Goal: Task Accomplishment & Management: Complete application form

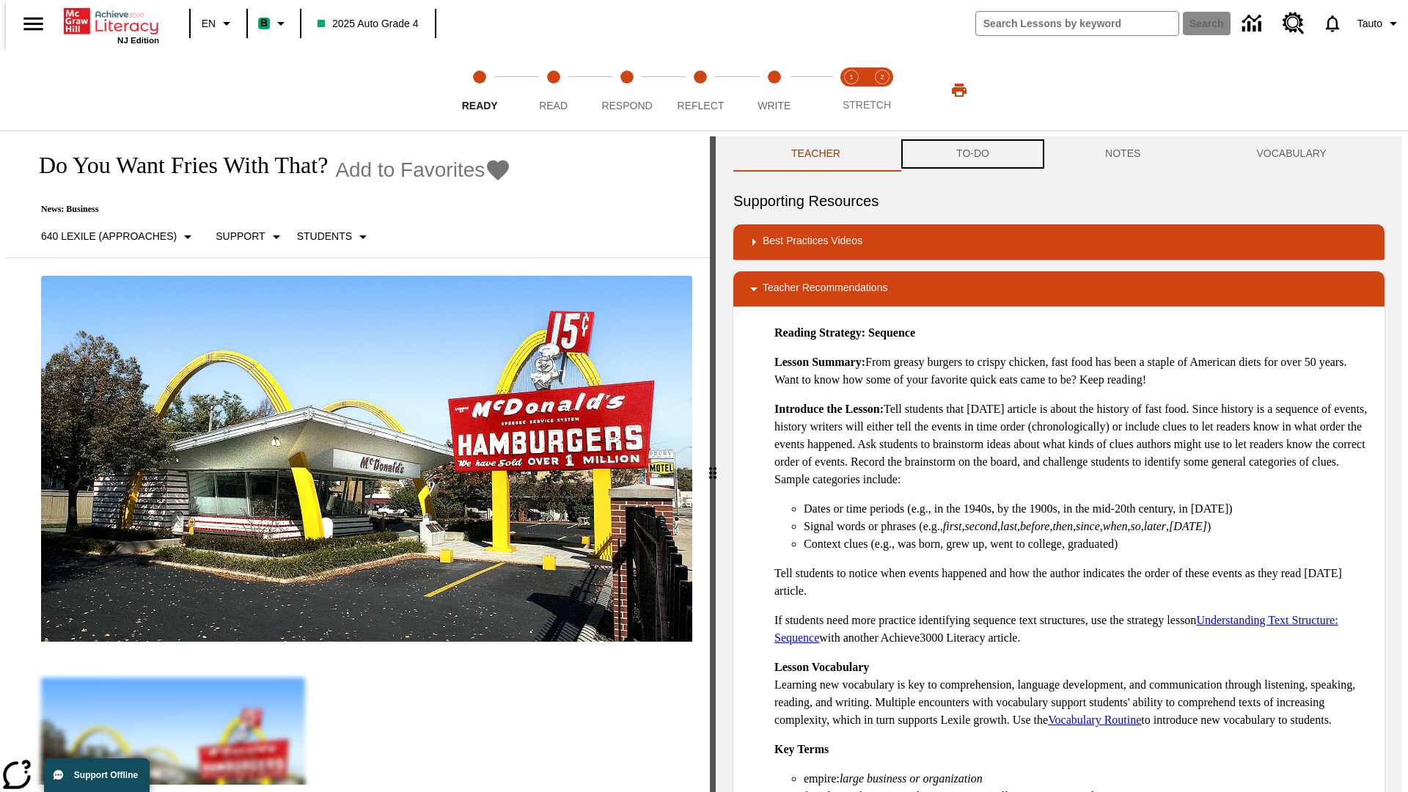
click at [972, 154] on button "TO-DO" at bounding box center [972, 153] width 149 height 35
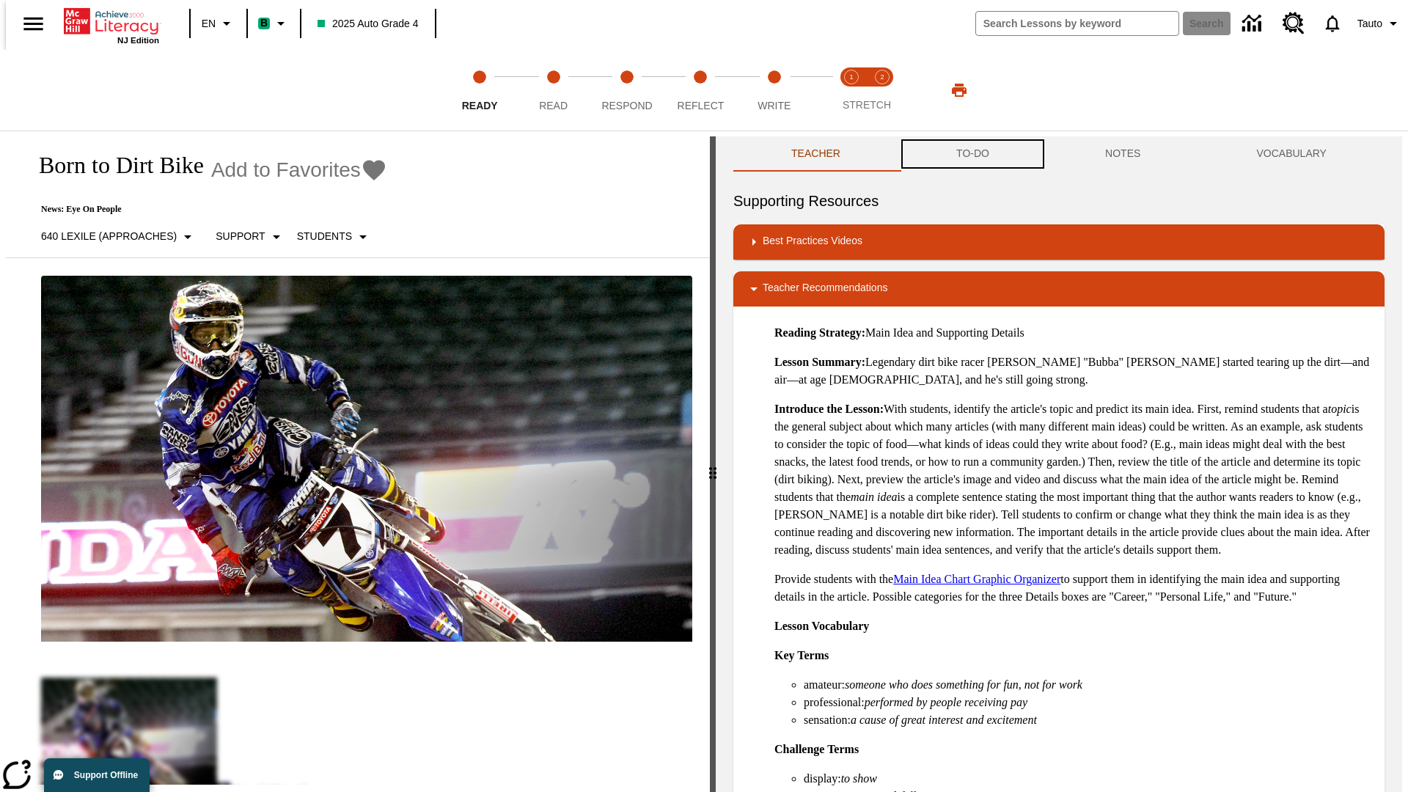
click at [972, 154] on button "TO-DO" at bounding box center [972, 153] width 149 height 35
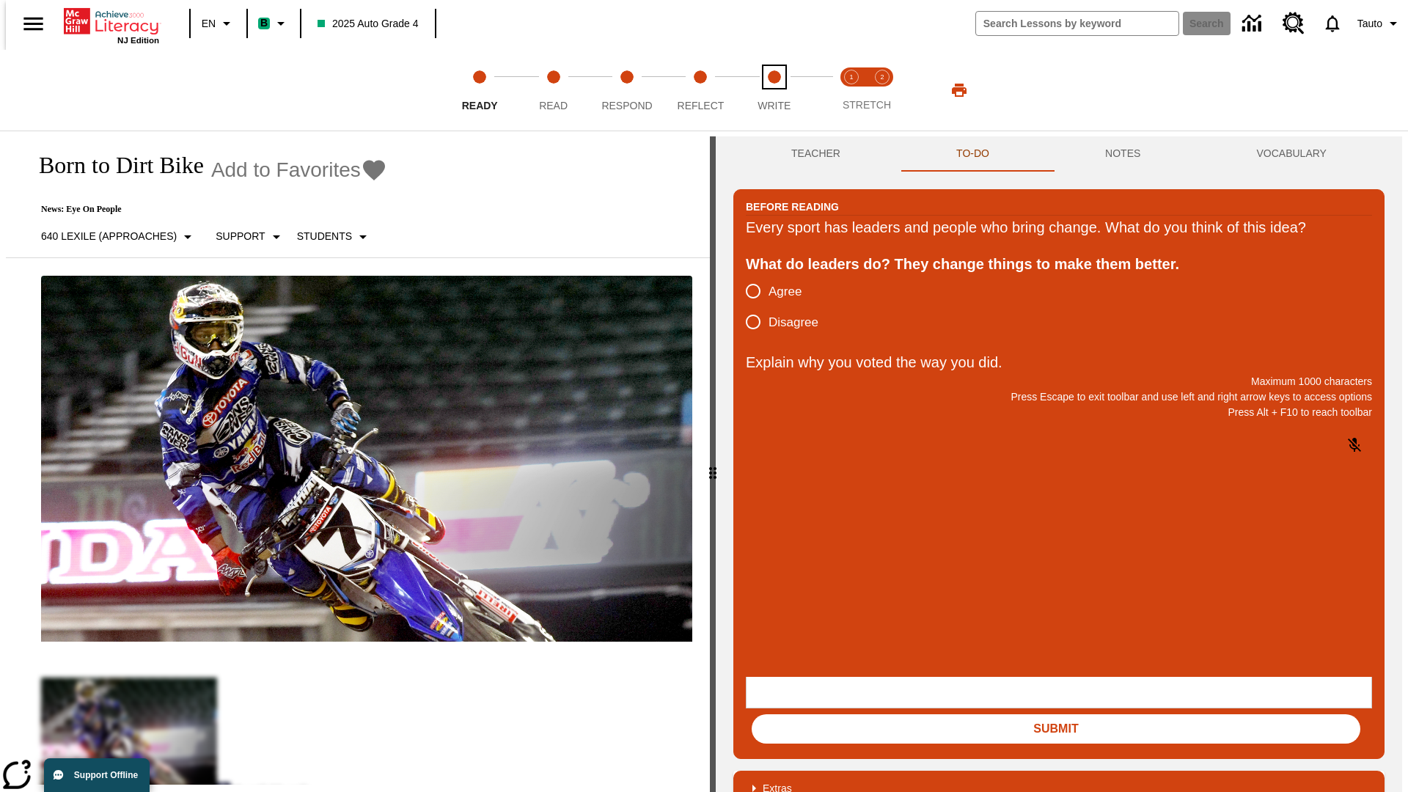
click at [774, 90] on span "Write" at bounding box center [774, 100] width 33 height 26
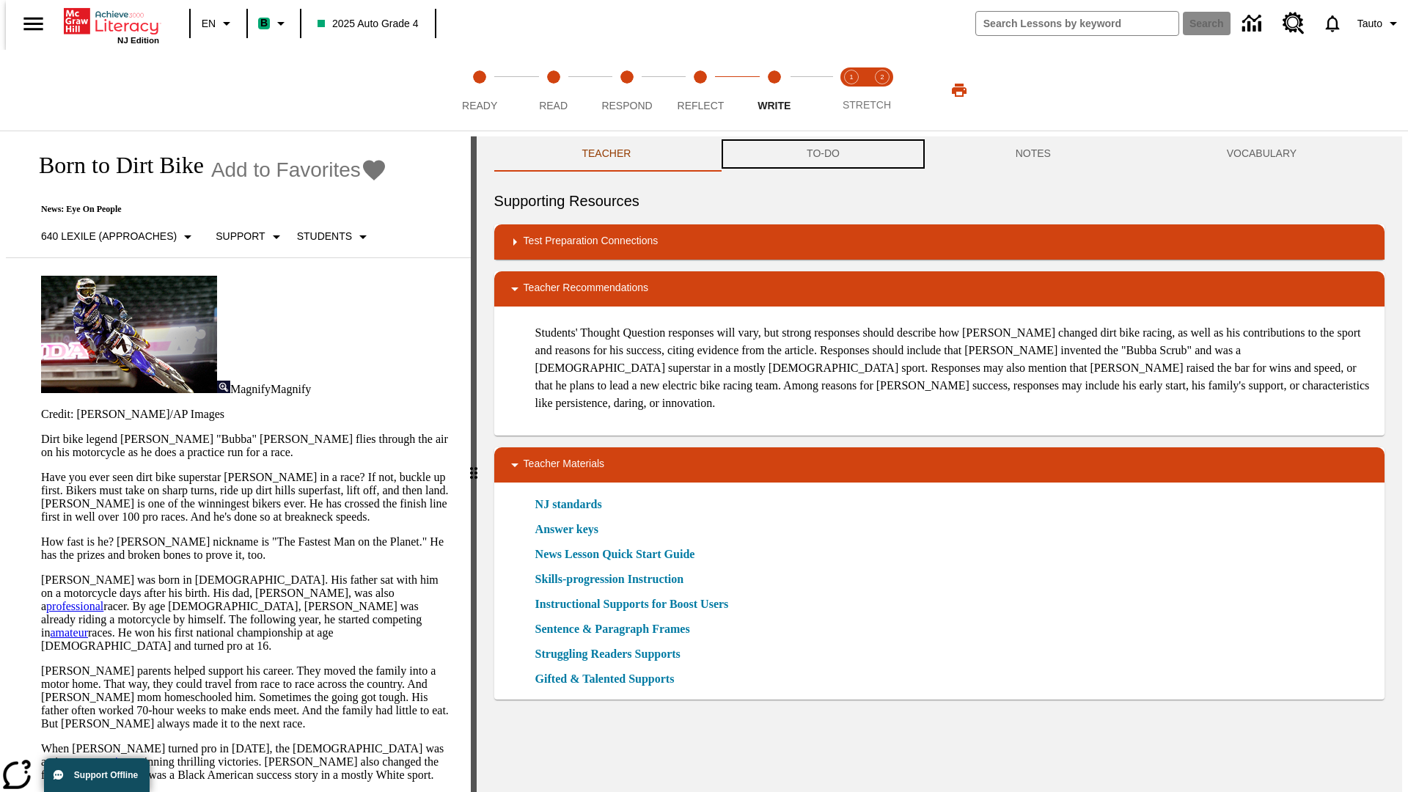
scroll to position [1, 0]
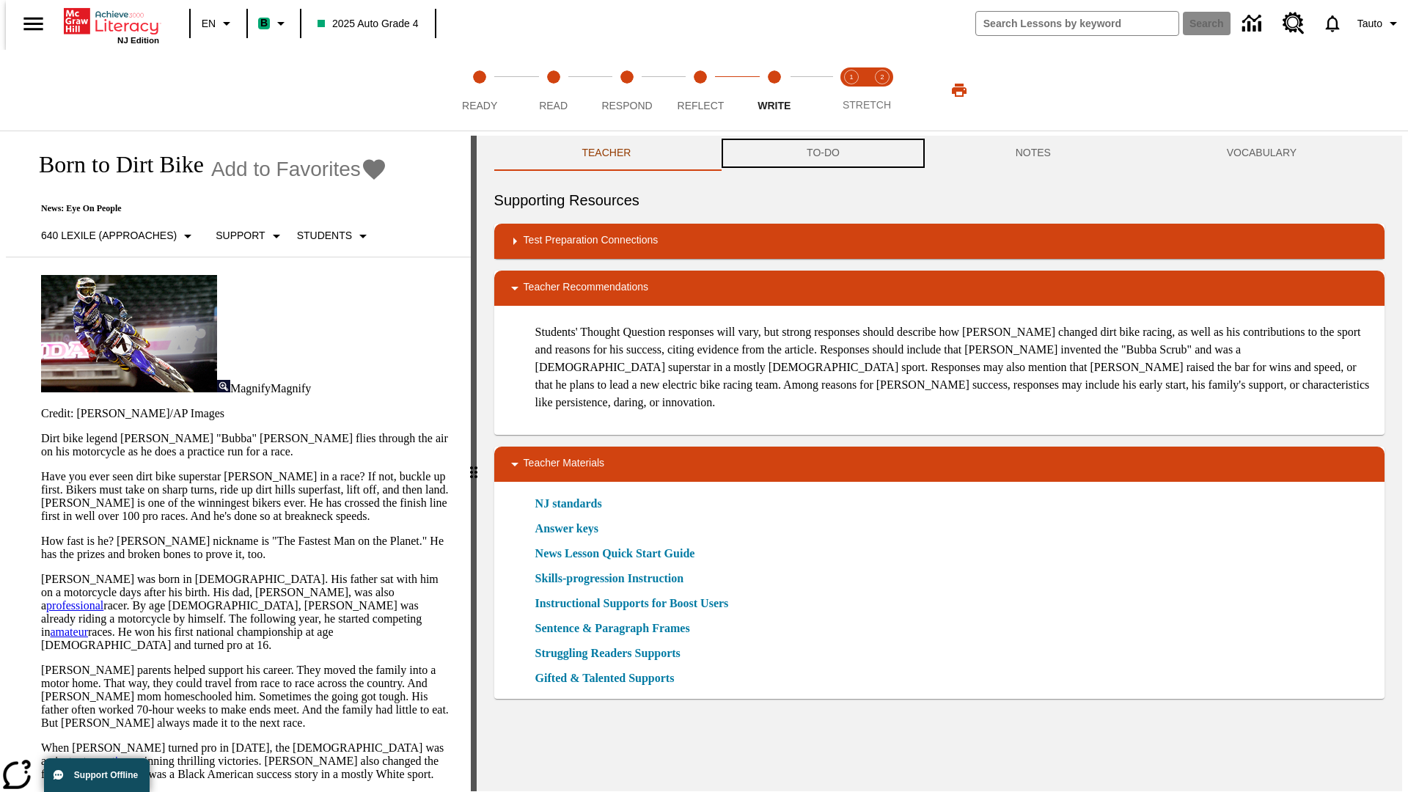
click at [822, 154] on button "TO-DO" at bounding box center [823, 153] width 209 height 35
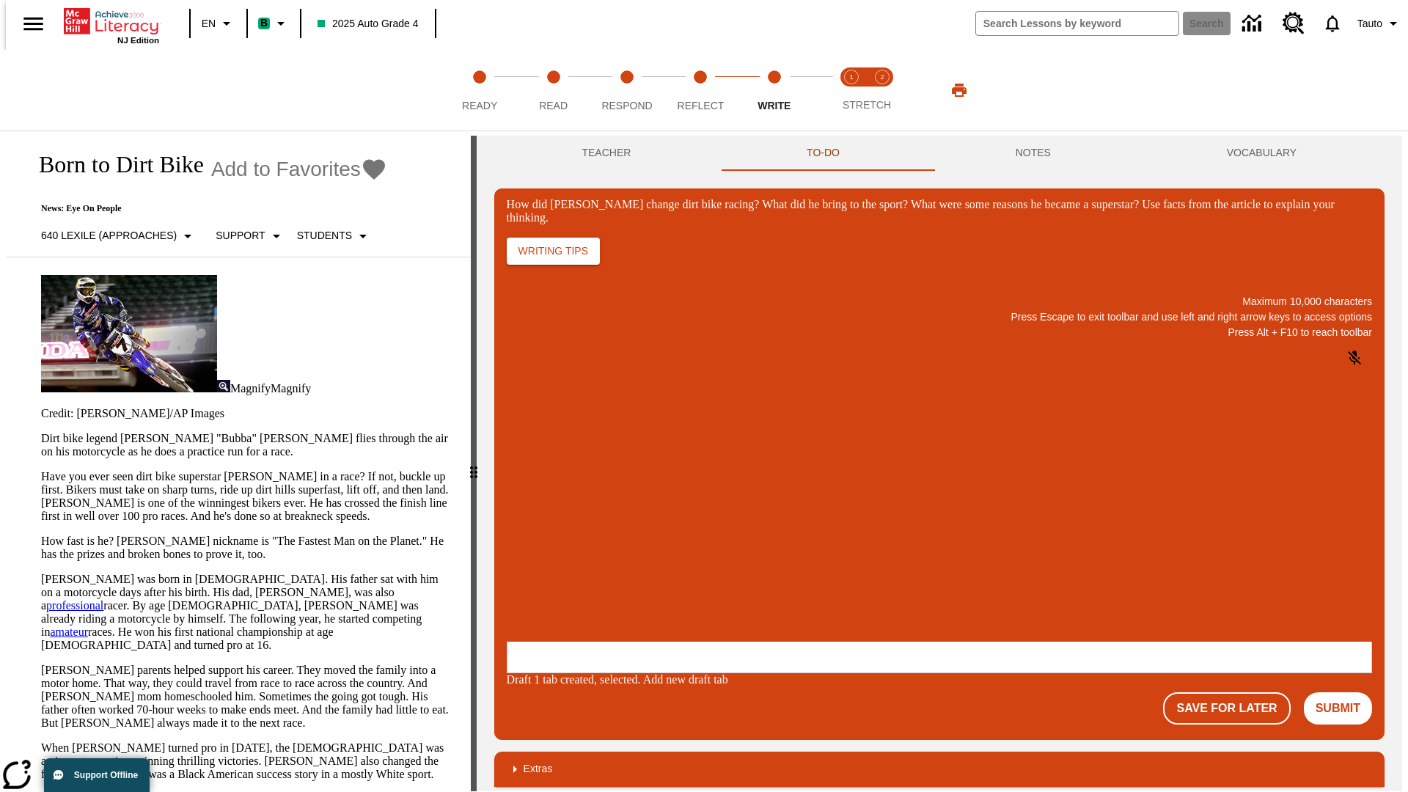
scroll to position [0, 0]
click at [720, 548] on p "One change Stewart brought to dirt bike racing was…" at bounding box center [616, 553] width 208 height 26
click at [537, 489] on span "Copy" at bounding box center [525, 494] width 24 height 11
click at [720, 548] on p "How did Stewart change dirt bike racing? What did he bring to the sport? What w…" at bounding box center [616, 546] width 208 height 13
click at [537, 489] on span "Copy" at bounding box center [525, 494] width 24 height 11
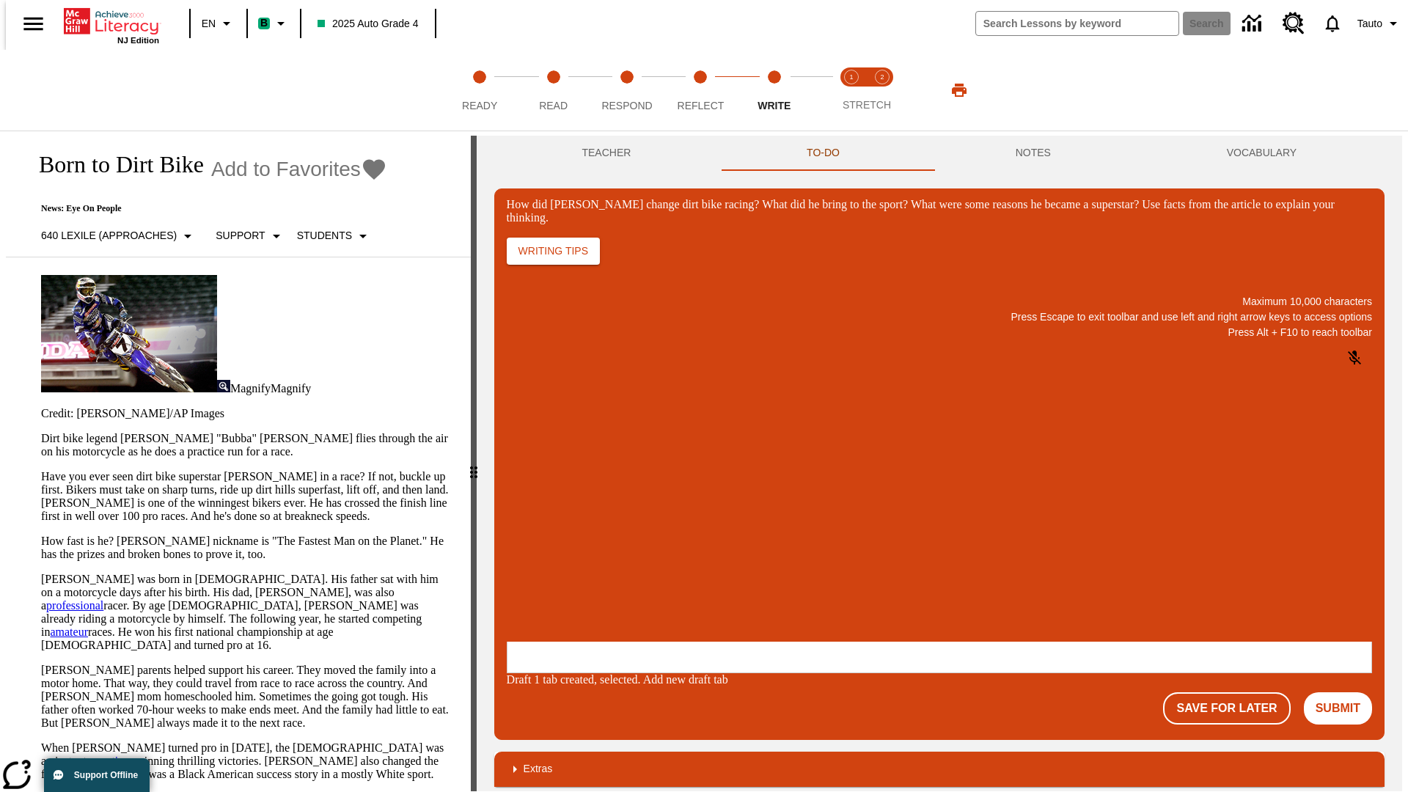
click at [720, 548] on p "How did Stewart change dirt bike racing? What did he bring to the sport? What w…" at bounding box center [616, 546] width 208 height 13
click at [1036, 153] on button "NOTES" at bounding box center [1033, 153] width 211 height 35
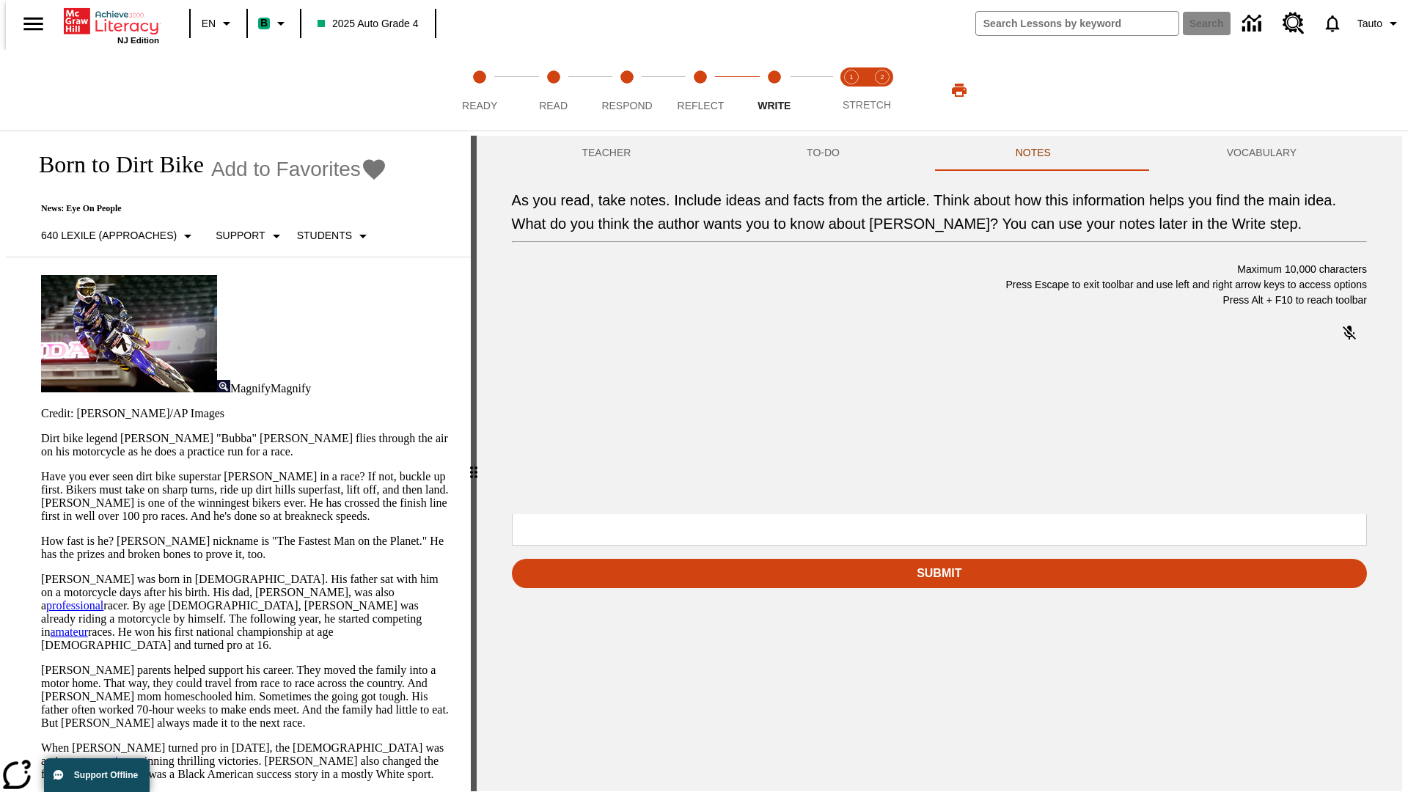
click at [725, 421] on p "As you read, take notes. Include ideas and facts from the article. Think about …" at bounding box center [621, 419] width 208 height 13
